Goal: Use online tool/utility: Utilize a website feature to perform a specific function

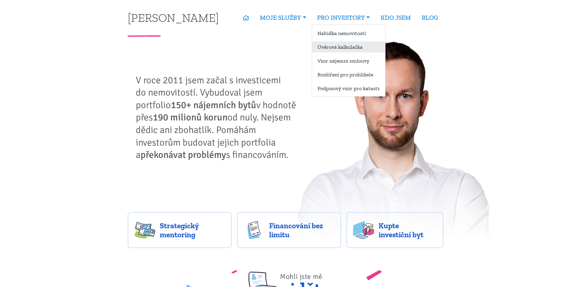
click at [340, 46] on link "Úvěrová kalkulačka" at bounding box center [348, 46] width 73 height 11
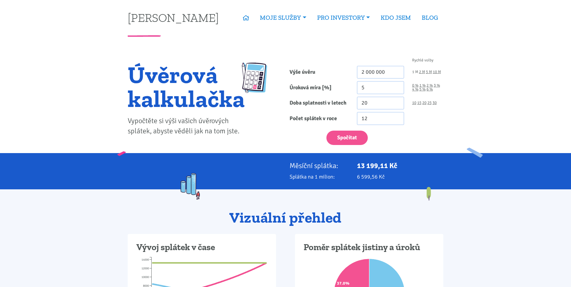
click at [415, 73] on link "1 M" at bounding box center [415, 72] width 6 height 4
type input "1 000 000"
click at [368, 91] on input "5" at bounding box center [380, 87] width 47 height 13
click at [368, 90] on input "5" at bounding box center [380, 87] width 47 height 13
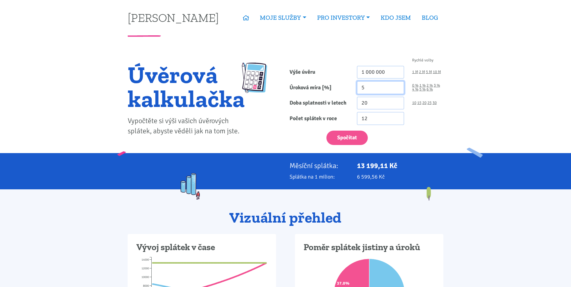
type input "3"
type input "3.5"
click at [435, 103] on link "30" at bounding box center [435, 103] width 4 height 4
type input "30"
click at [369, 135] on div "Spočítat" at bounding box center [367, 137] width 162 height 18
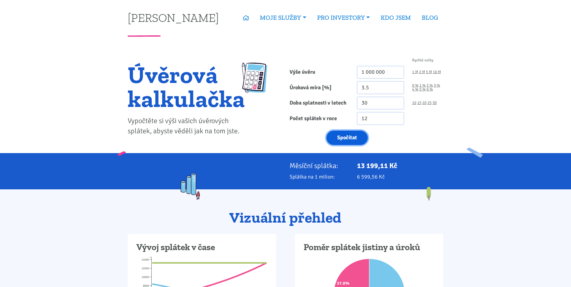
click at [359, 136] on button "Spočítat" at bounding box center [347, 138] width 41 height 15
type input "1000000"
click at [421, 72] on link "2 M" at bounding box center [422, 72] width 6 height 4
click at [349, 139] on button "Spočítat" at bounding box center [347, 138] width 41 height 15
type input "2000000"
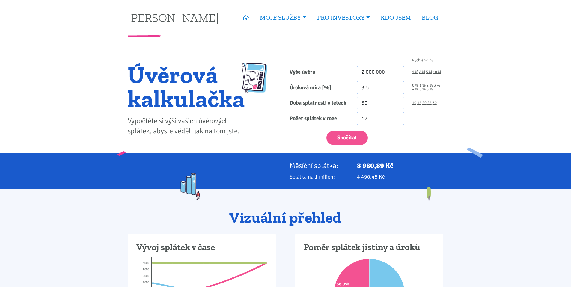
click at [415, 88] on link "4 %" at bounding box center [415, 90] width 6 height 4
type input "4"
click at [350, 142] on button "Spočítat" at bounding box center [347, 138] width 41 height 15
type input "2000000"
click at [428, 71] on link "5 M" at bounding box center [429, 72] width 6 height 4
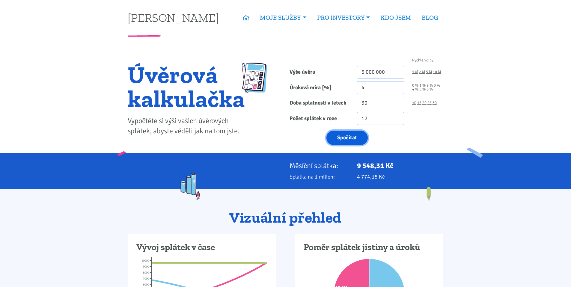
click at [360, 133] on button "Spočítat" at bounding box center [347, 138] width 41 height 15
type input "5000000"
click at [438, 86] on link "3 %" at bounding box center [437, 86] width 6 height 4
type input "3"
click at [353, 139] on button "Spočítat" at bounding box center [347, 138] width 41 height 15
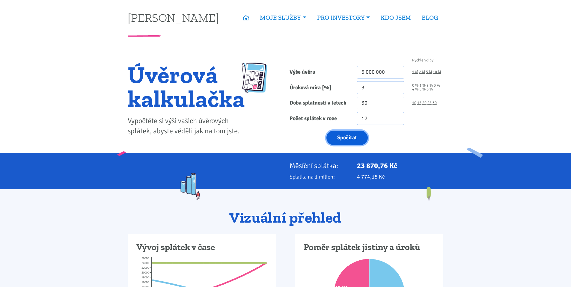
type input "5000000"
